Goal: Task Accomplishment & Management: Manage account settings

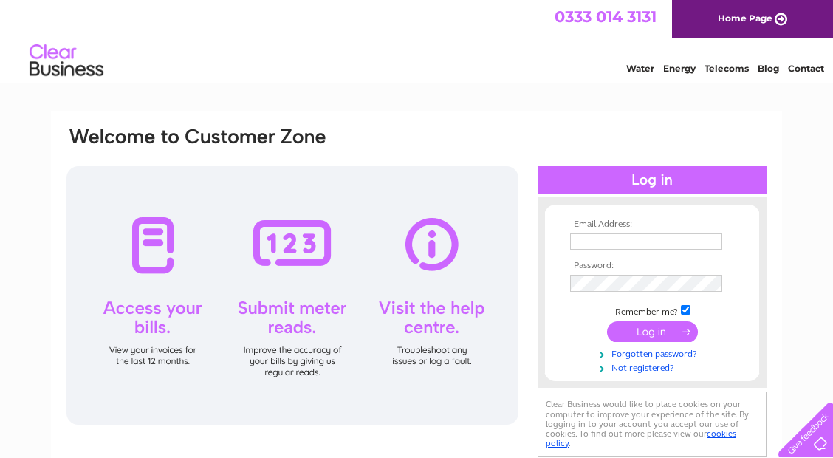
click at [660, 236] on input "text" at bounding box center [646, 241] width 152 height 16
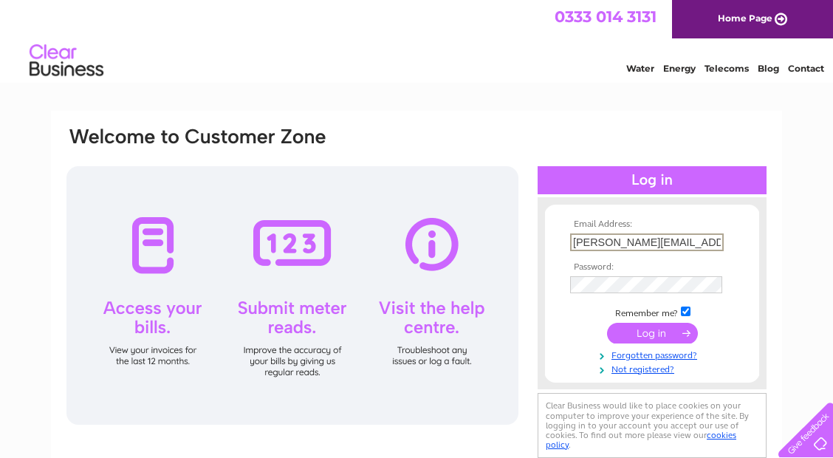
type input "[PERSON_NAME][EMAIL_ADDRESS][DOMAIN_NAME]"
click at [672, 334] on input "submit" at bounding box center [652, 333] width 91 height 21
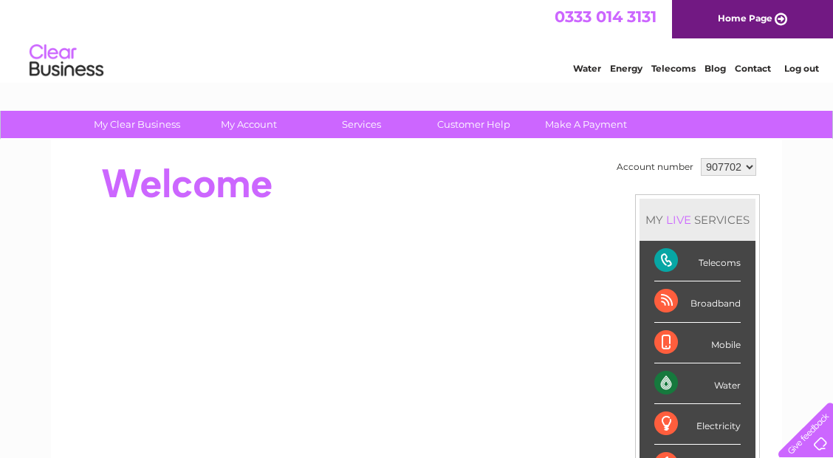
click at [742, 167] on select "907702 989814" at bounding box center [728, 167] width 55 height 18
select select "989814"
click option "989814" at bounding box center [0, 0] width 0 height 0
click at [252, 123] on link "My Account" at bounding box center [249, 124] width 122 height 27
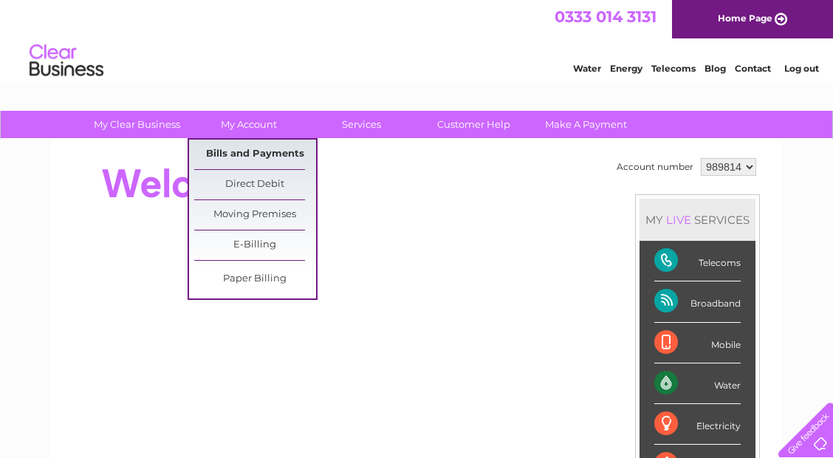
click at [267, 159] on link "Bills and Payments" at bounding box center [255, 155] width 122 height 30
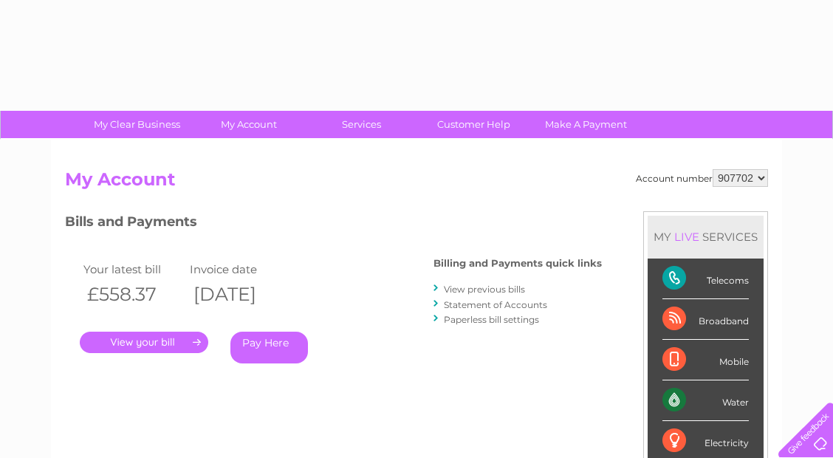
click at [758, 180] on select "907702 989814" at bounding box center [739, 178] width 55 height 18
select select "989814"
click option "989814" at bounding box center [0, 0] width 0 height 0
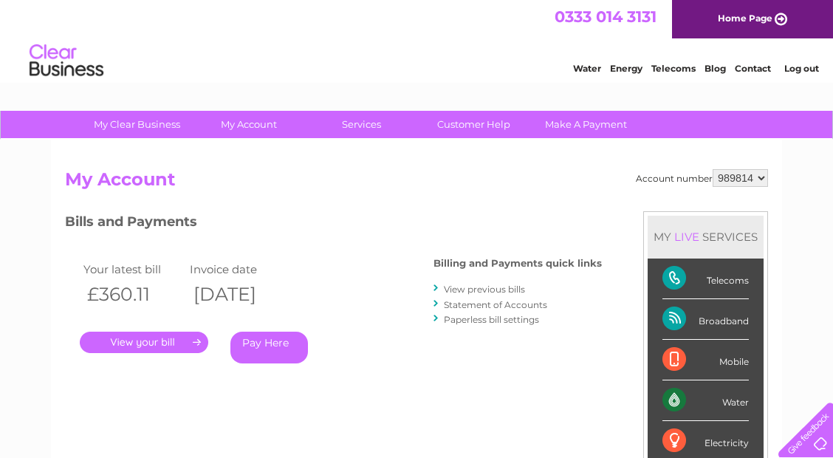
click at [503, 286] on link "View previous bills" at bounding box center [484, 288] width 81 height 11
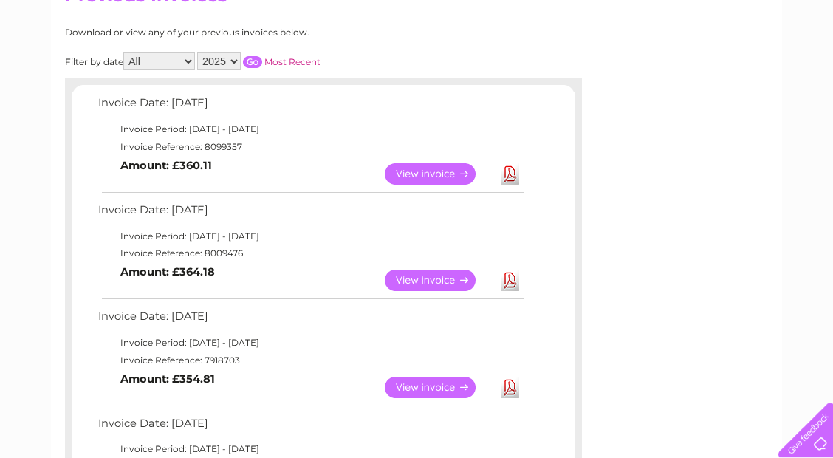
scroll to position [182, 0]
